Goal: Information Seeking & Learning: Learn about a topic

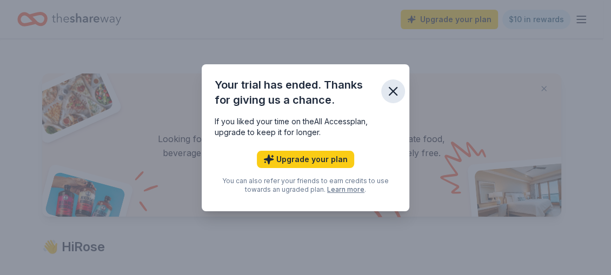
click at [392, 90] on icon "button" at bounding box center [393, 92] width 8 height 8
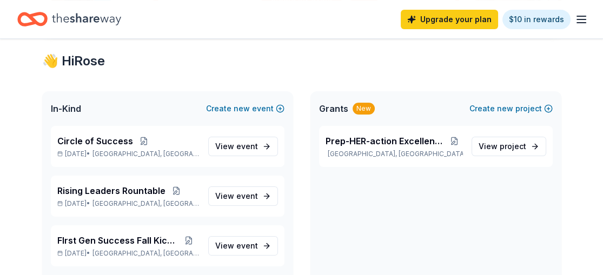
scroll to position [196, 0]
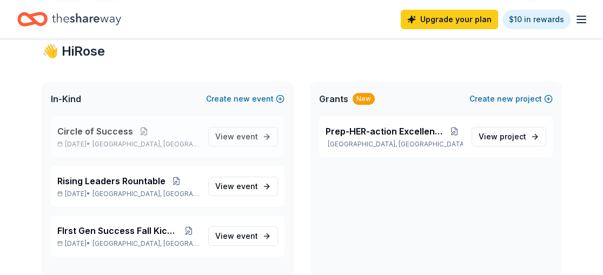
click at [116, 125] on span "Circle of Success" at bounding box center [95, 131] width 76 height 13
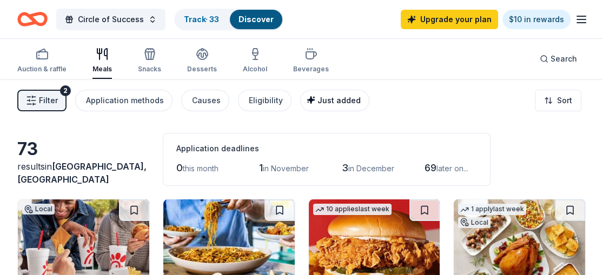
click at [335, 103] on span "Just added" at bounding box center [338, 100] width 43 height 9
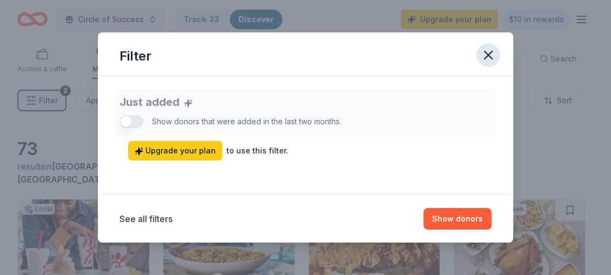
click at [487, 58] on icon "button" at bounding box center [487, 55] width 15 height 15
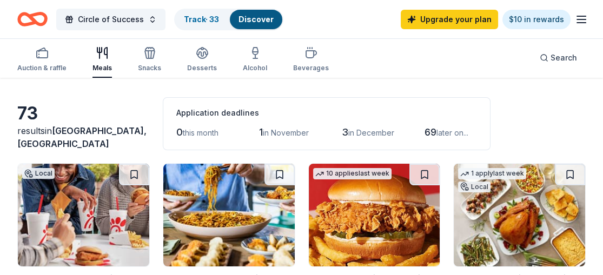
scroll to position [18, 0]
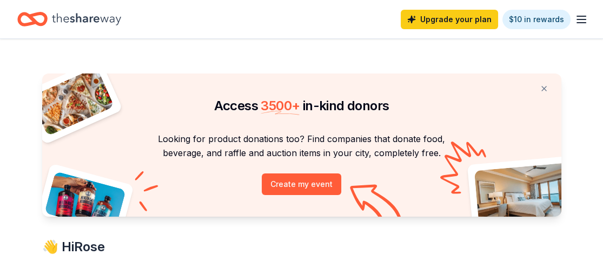
click at [91, 22] on icon "Home" at bounding box center [86, 19] width 69 height 22
click at [38, 18] on icon "Home" at bounding box center [32, 18] width 30 height 25
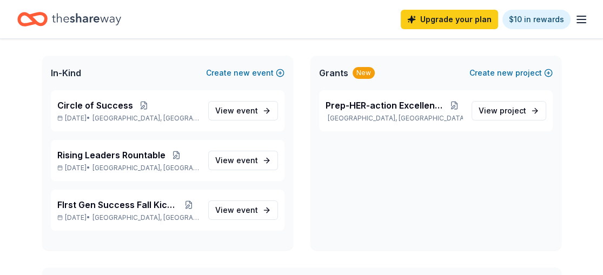
scroll to position [230, 0]
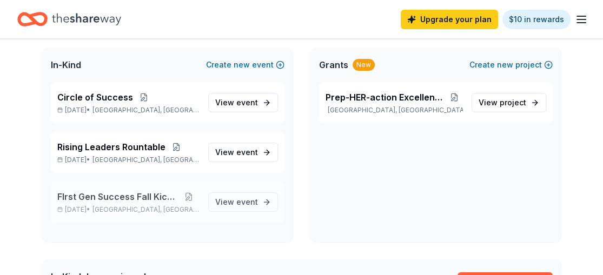
click at [110, 192] on span "FIrst Gen Success Fall Kickoff" at bounding box center [118, 196] width 122 height 13
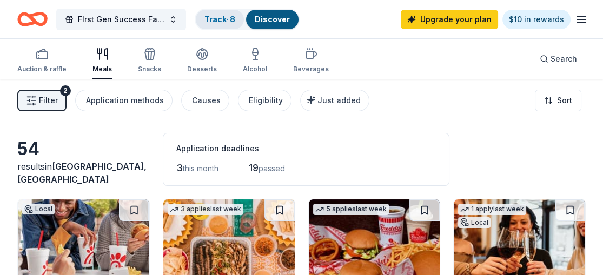
click at [216, 17] on link "Track · 8" at bounding box center [219, 19] width 31 height 9
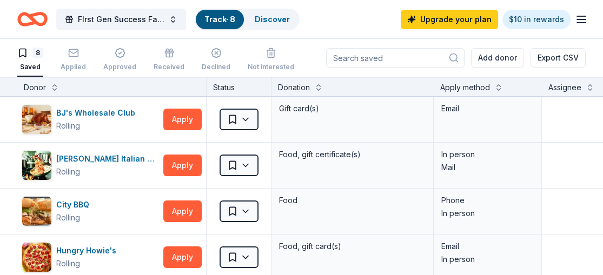
click at [389, 54] on input at bounding box center [395, 57] width 138 height 19
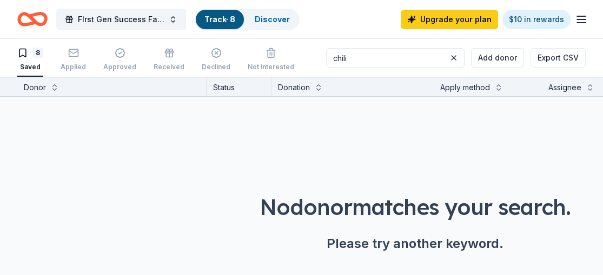
type input "chili"
click at [213, 23] on div "Track · 8" at bounding box center [220, 19] width 48 height 19
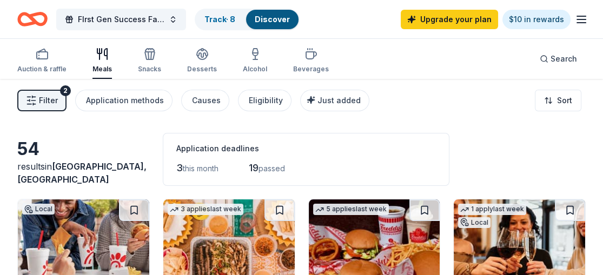
click at [105, 62] on div "Meals" at bounding box center [101, 61] width 19 height 26
click at [541, 57] on div "Search" at bounding box center [557, 58] width 37 height 13
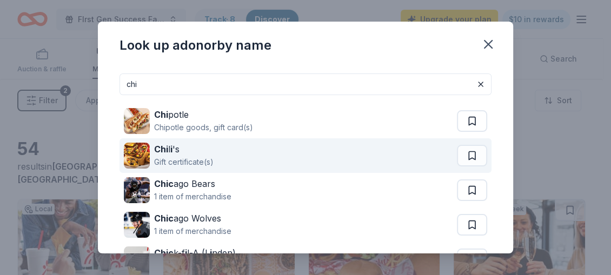
type input "chi"
click at [167, 151] on strong "Chi" at bounding box center [161, 149] width 14 height 11
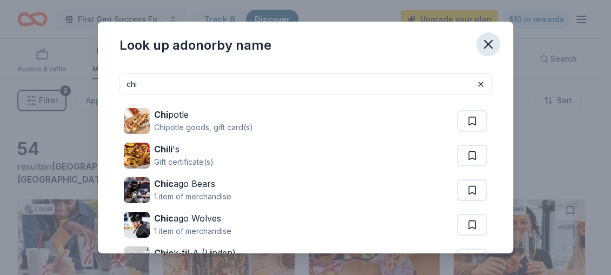
click at [483, 44] on icon "button" at bounding box center [487, 44] width 15 height 15
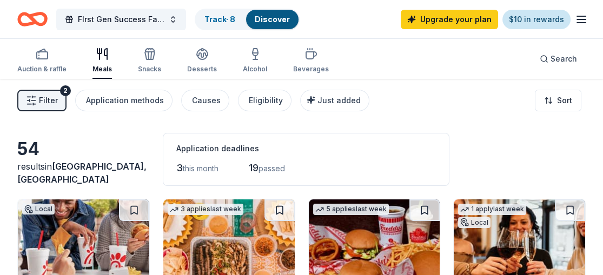
click at [539, 23] on link "$10 in rewards" at bounding box center [536, 19] width 68 height 19
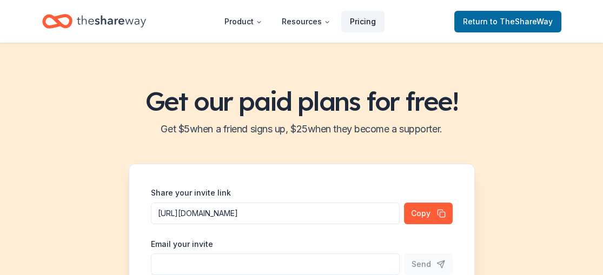
click at [362, 16] on link "Pricing" at bounding box center [362, 22] width 43 height 22
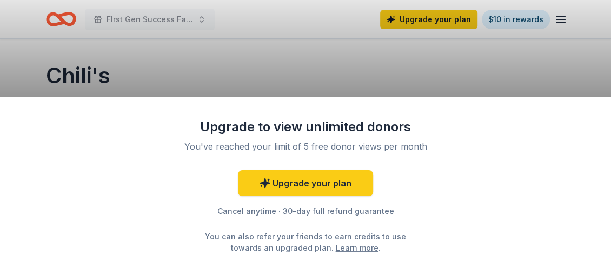
click at [302, 74] on div "Upgrade to view unlimited donors You've reached your limit of 5 free donor view…" at bounding box center [305, 137] width 611 height 275
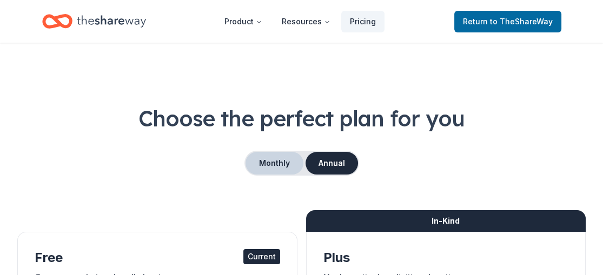
click at [265, 156] on button "Monthly" at bounding box center [274, 163] width 58 height 23
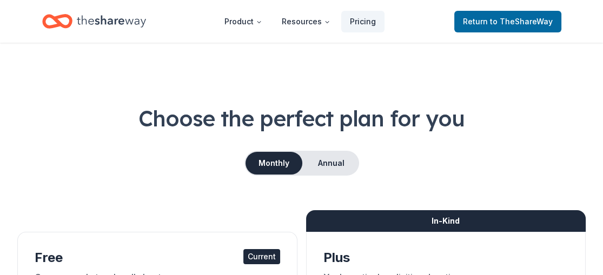
drag, startPoint x: 610, startPoint y: 18, endPoint x: 273, endPoint y: 182, distance: 374.4
drag, startPoint x: 605, startPoint y: 16, endPoint x: 303, endPoint y: 148, distance: 329.6
